Goal: Obtain resource: Download file/media

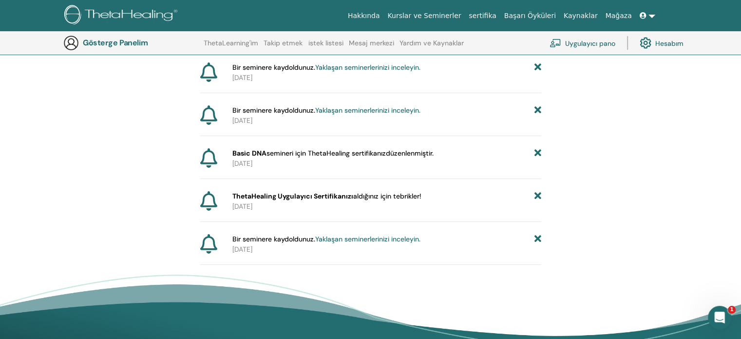
scroll to position [170, 0]
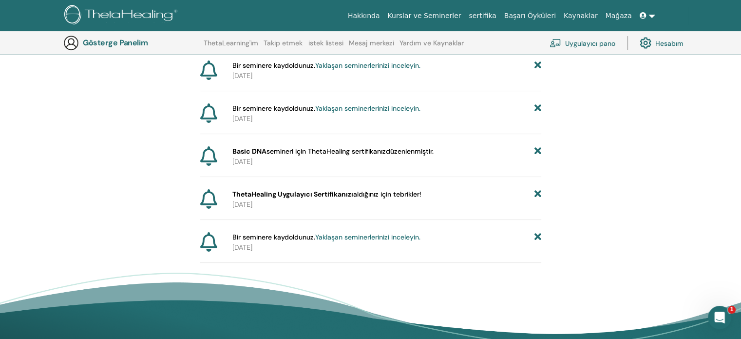
click at [261, 150] on font "Basic DNA" at bounding box center [250, 151] width 34 height 9
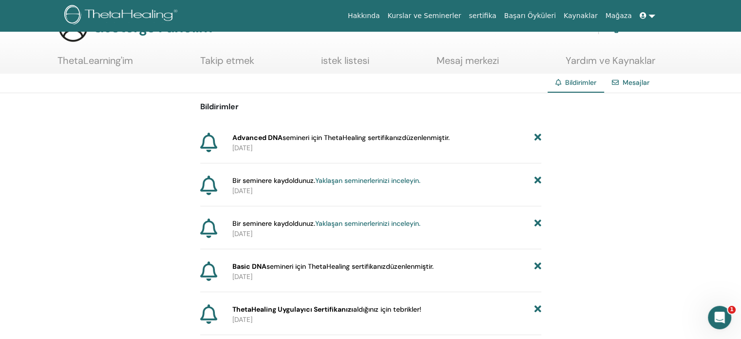
scroll to position [0, 0]
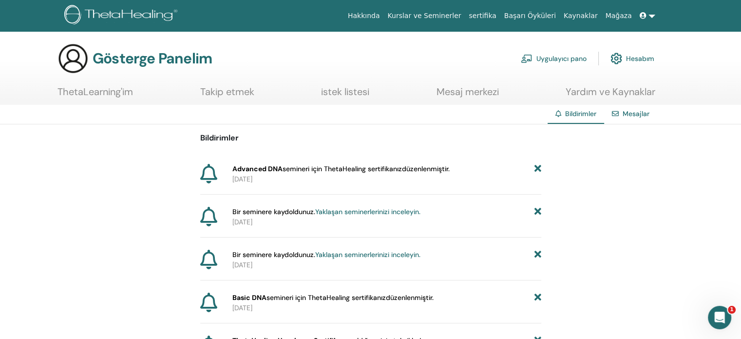
click at [121, 93] on font "ThetaLearning'im" at bounding box center [96, 91] width 76 height 13
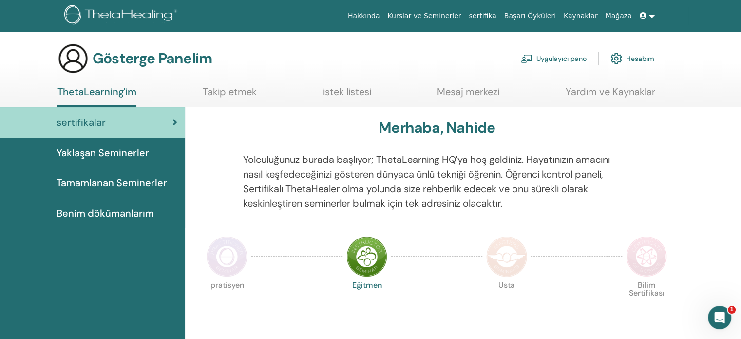
click at [128, 184] on font "Tamamlanan Seminerler" at bounding box center [112, 182] width 111 height 13
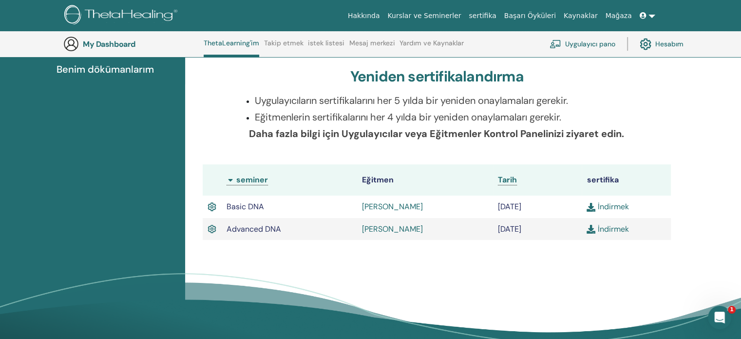
scroll to position [172, 0]
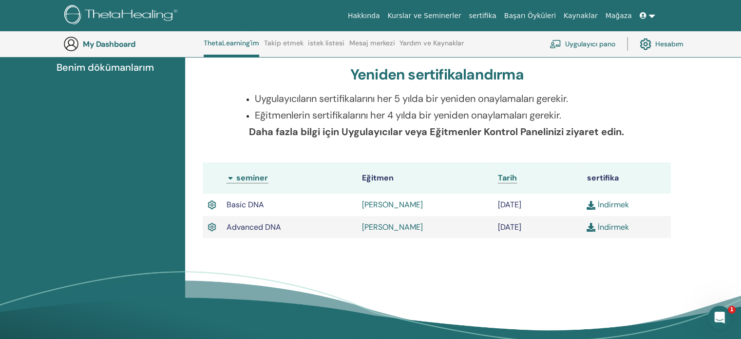
click at [614, 202] on link "İndirmek" at bounding box center [608, 204] width 42 height 10
click at [607, 226] on link "İndirmek" at bounding box center [608, 227] width 42 height 10
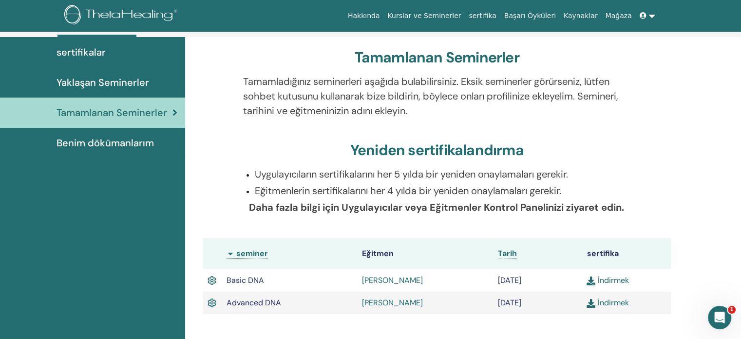
scroll to position [0, 0]
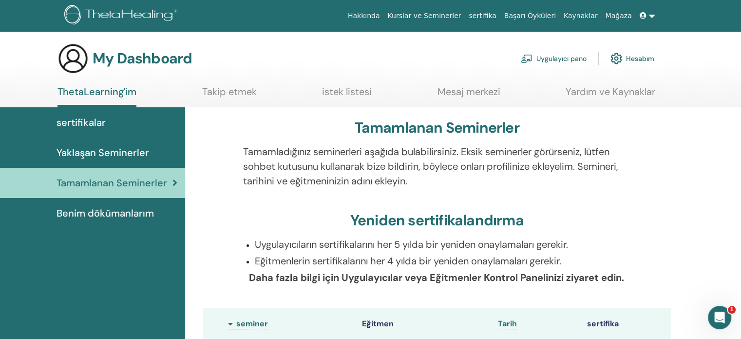
click at [551, 59] on link "Uygulayıcı pano" at bounding box center [554, 58] width 66 height 21
